Goal: Navigation & Orientation: Find specific page/section

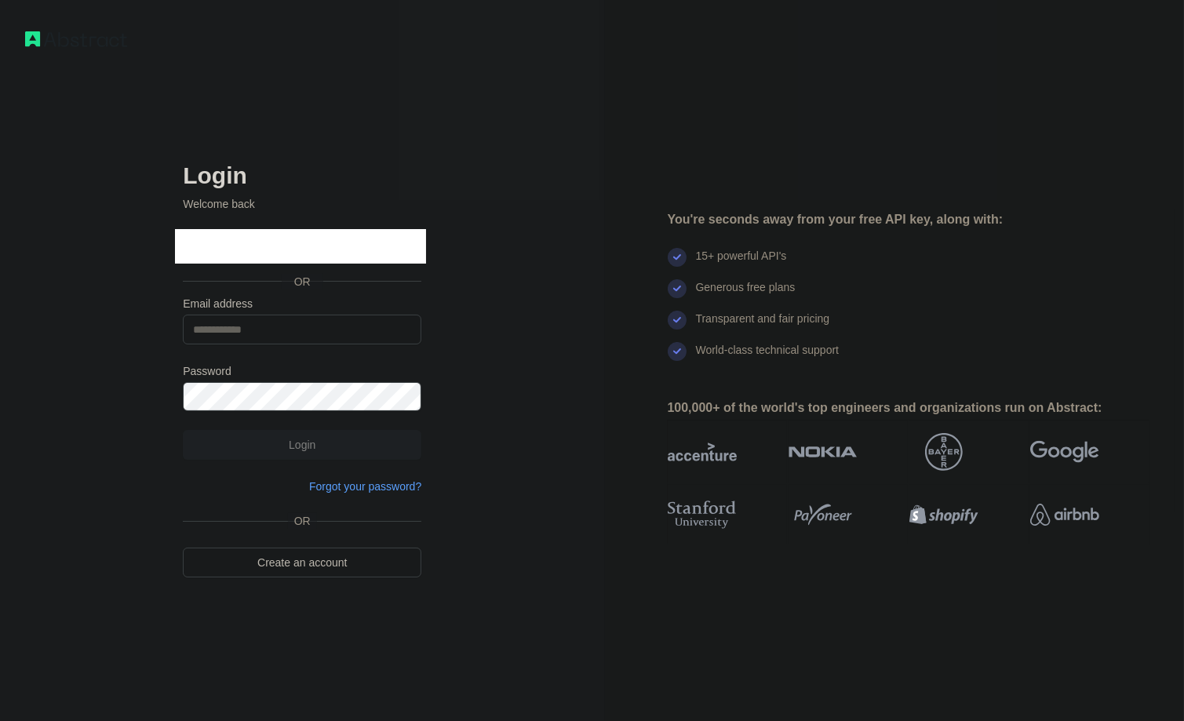
drag, startPoint x: 0, startPoint y: 0, endPoint x: 1040, endPoint y: 327, distance: 1090.4
click at [1040, 327] on div "Transparent and fair pricing" at bounding box center [909, 326] width 482 height 31
click at [35, 40] on img at bounding box center [76, 39] width 102 height 16
click at [33, 43] on img at bounding box center [76, 39] width 102 height 16
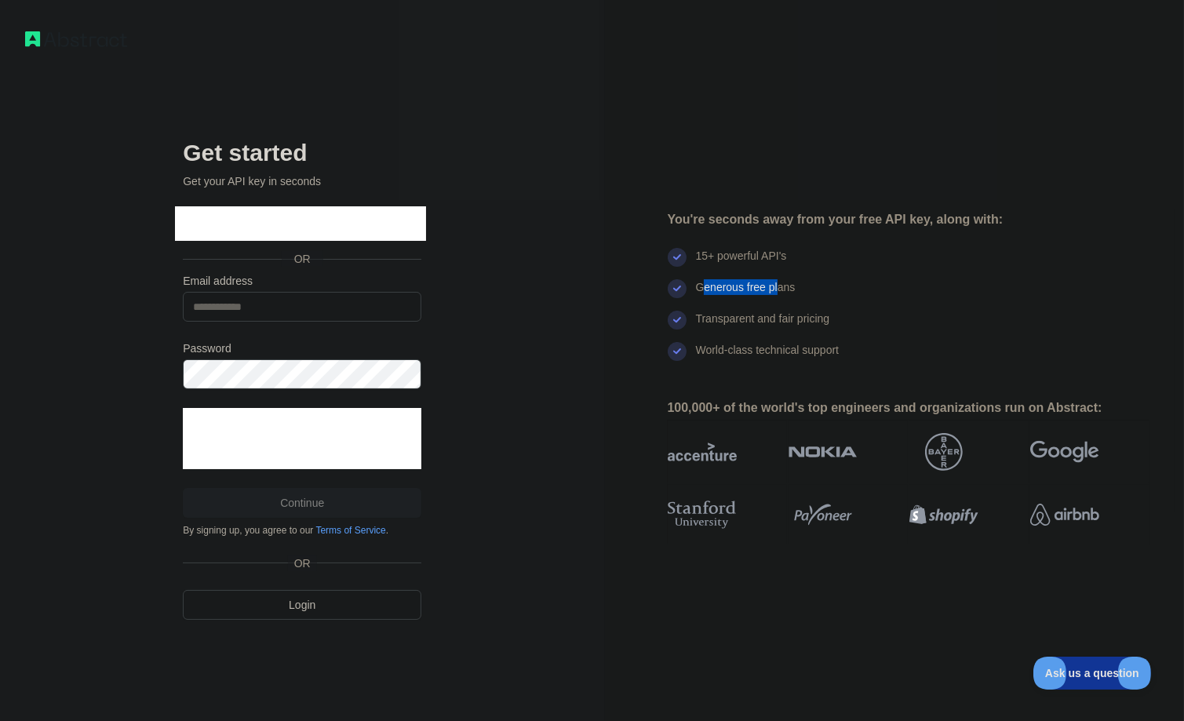
drag, startPoint x: 702, startPoint y: 286, endPoint x: 778, endPoint y: 289, distance: 76.1
click at [778, 289] on div "Generous free plans" at bounding box center [746, 294] width 100 height 31
click at [682, 284] on img at bounding box center [677, 288] width 19 height 19
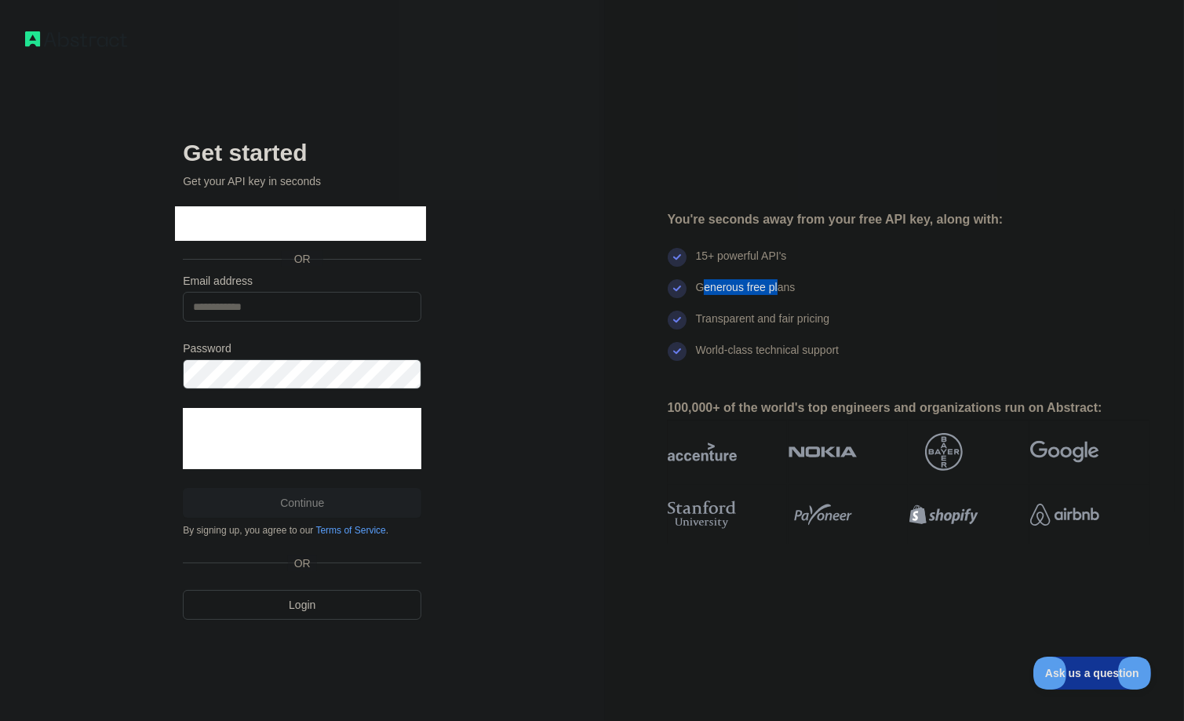
click at [682, 284] on img at bounding box center [677, 288] width 19 height 19
click at [820, 369] on div "World-class technical support" at bounding box center [768, 357] width 144 height 31
